Goal: Find specific page/section: Find specific page/section

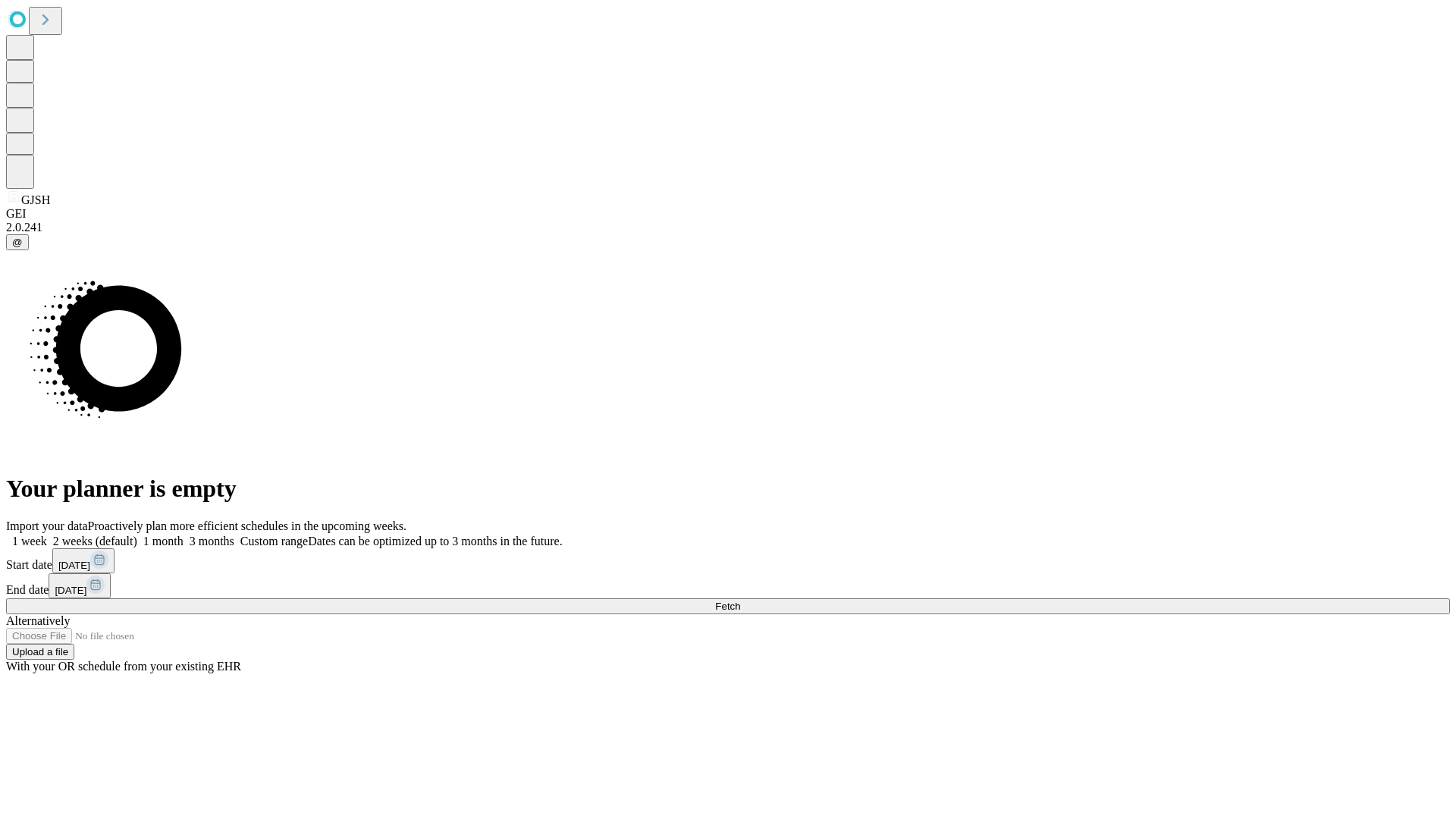
click at [740, 601] on span "Fetch" at bounding box center [727, 607] width 25 height 12
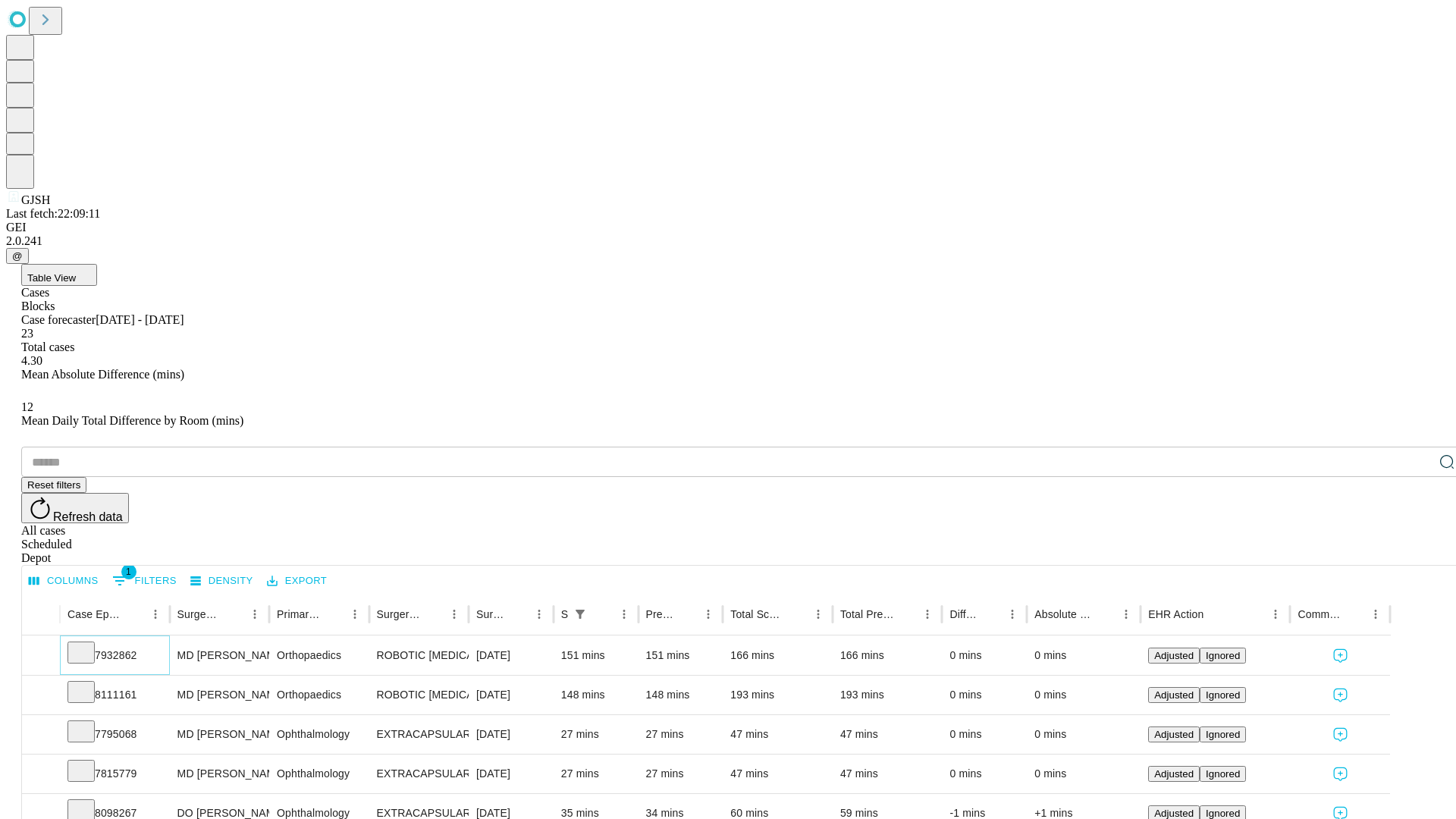
click at [89, 643] on icon at bounding box center [81, 651] width 15 height 15
